Goal: Task Accomplishment & Management: Complete application form

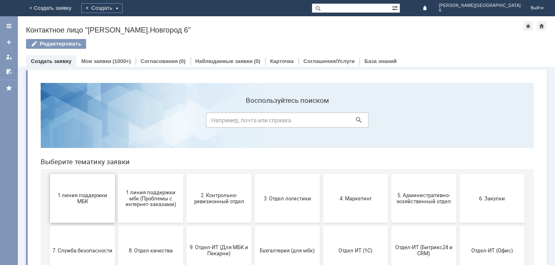
click at [69, 207] on button "1 линия поддержки МБК" at bounding box center [82, 198] width 65 height 49
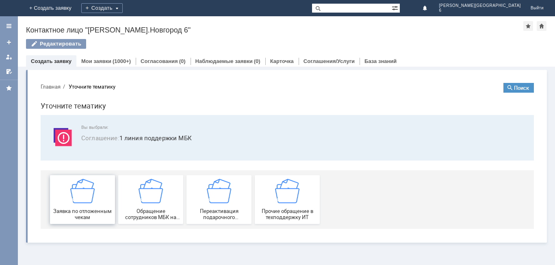
click at [69, 207] on div "Заявка по отложенным чекам" at bounding box center [82, 199] width 60 height 41
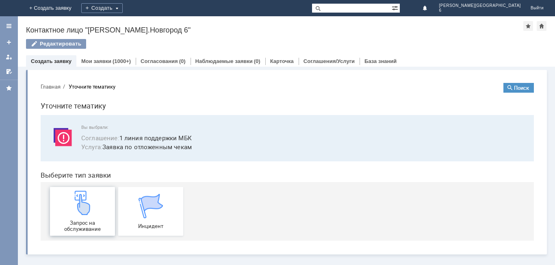
click at [75, 209] on img at bounding box center [82, 202] width 24 height 24
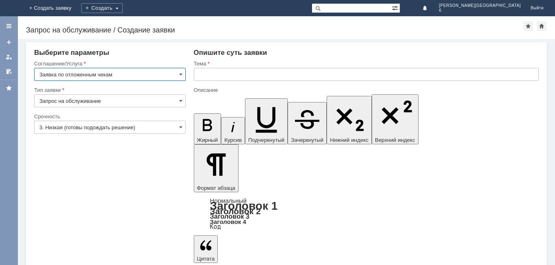
click at [103, 132] on input "3. Низкая (готовы подождать решение)" at bounding box center [109, 127] width 151 height 13
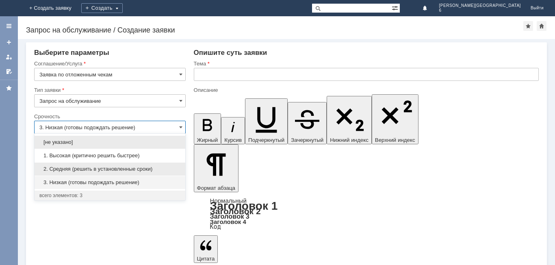
click at [93, 168] on span "2. Средняя (решить в установленные сроки)" at bounding box center [109, 169] width 141 height 6
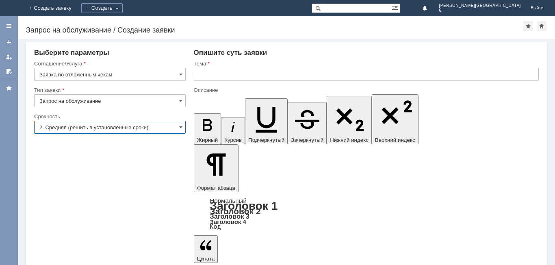
type input "2. Средняя (решить в установленные сроки)"
click at [255, 78] on input "text" at bounding box center [366, 74] width 345 height 13
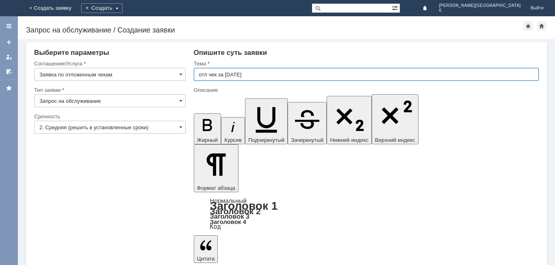
type input "отл чек за [DATE]"
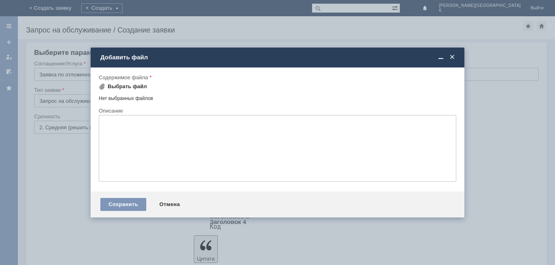
click at [132, 87] on div "Выбрать файл" at bounding box center [127, 86] width 39 height 6
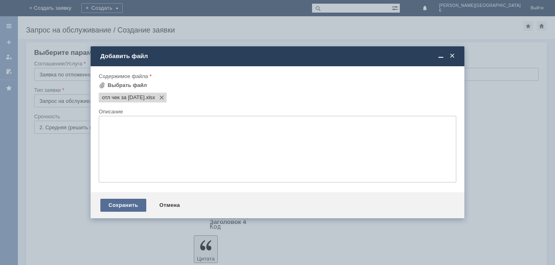
click at [113, 208] on div "Сохранить" at bounding box center [123, 205] width 46 height 13
